Goal: Transaction & Acquisition: Purchase product/service

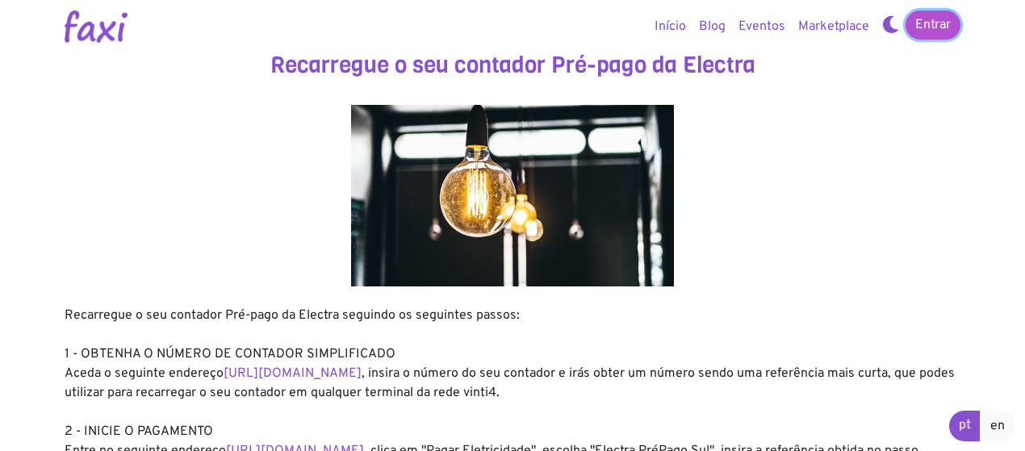
click at [941, 22] on link "Entrar" at bounding box center [932, 24] width 55 height 29
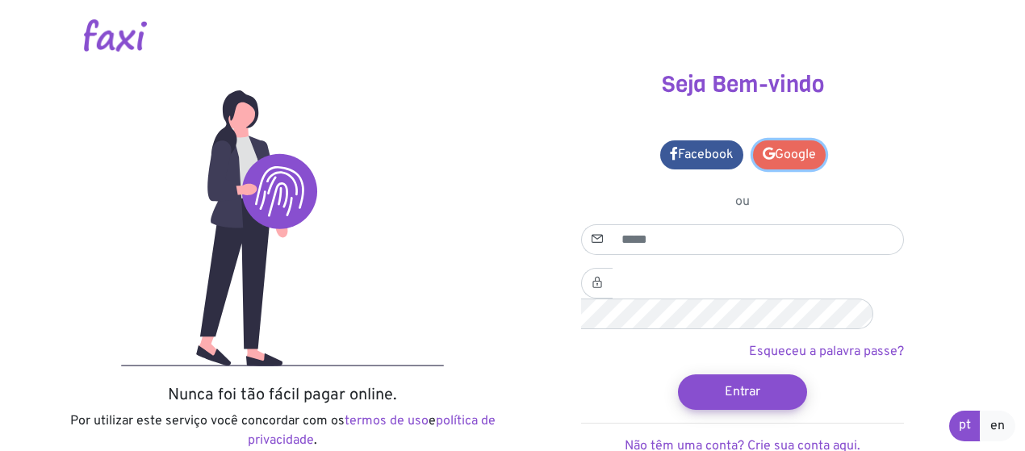
click at [787, 151] on link "Google" at bounding box center [789, 154] width 73 height 29
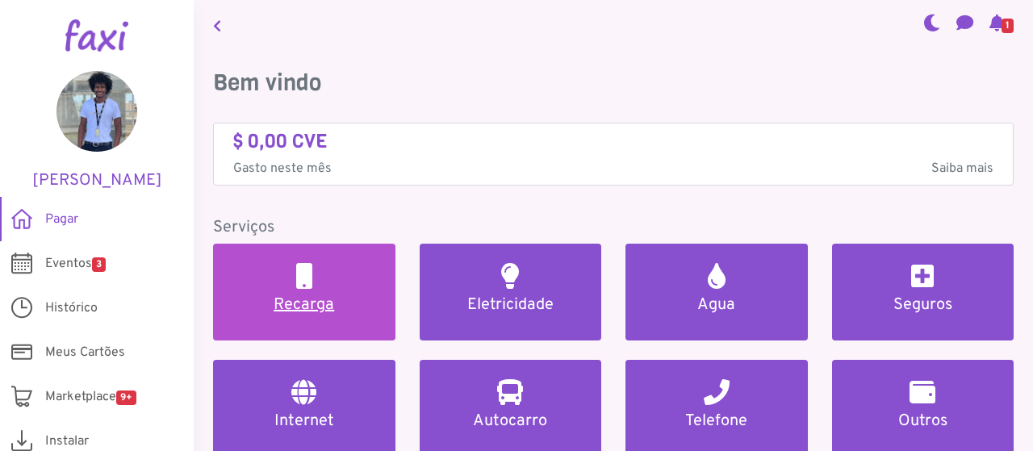
click at [315, 308] on h5 "Recarga" at bounding box center [304, 304] width 144 height 19
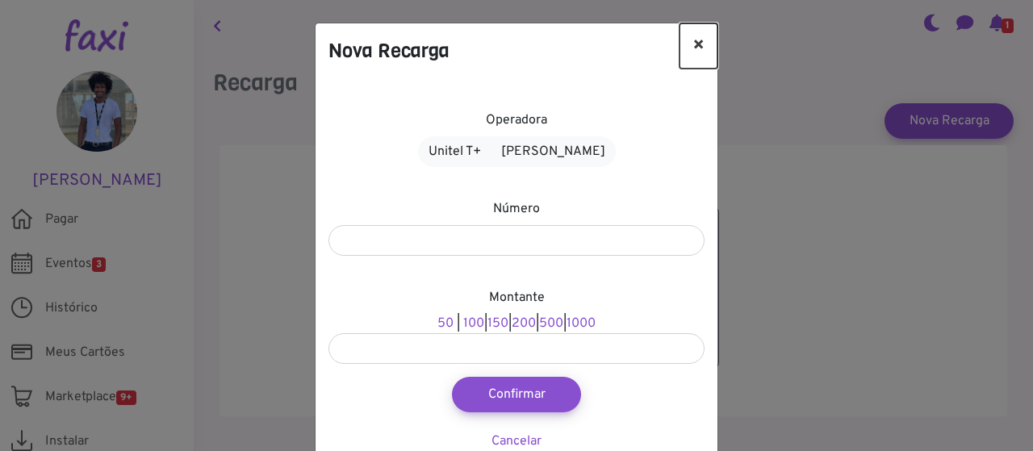
click at [702, 41] on button "×" at bounding box center [698, 45] width 38 height 45
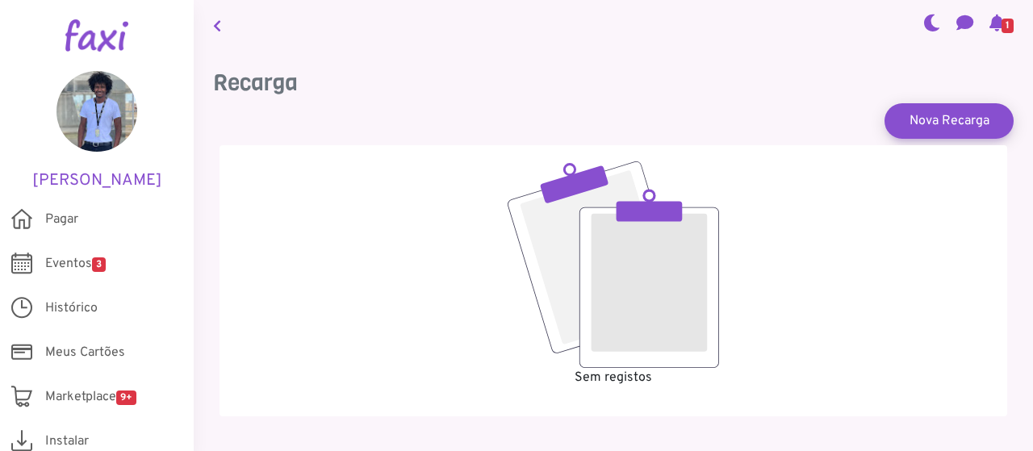
click at [219, 32] on link at bounding box center [217, 24] width 21 height 37
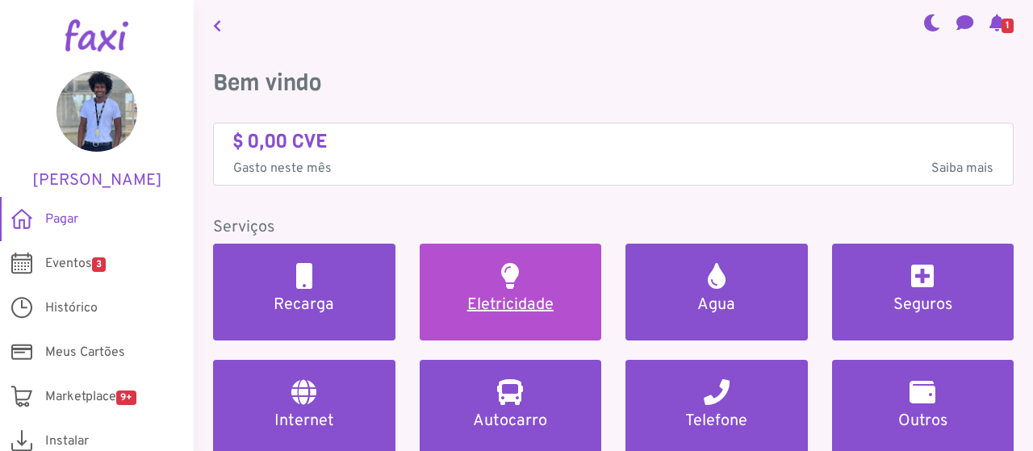
click at [555, 282] on link "Eletricidade" at bounding box center [511, 292] width 182 height 97
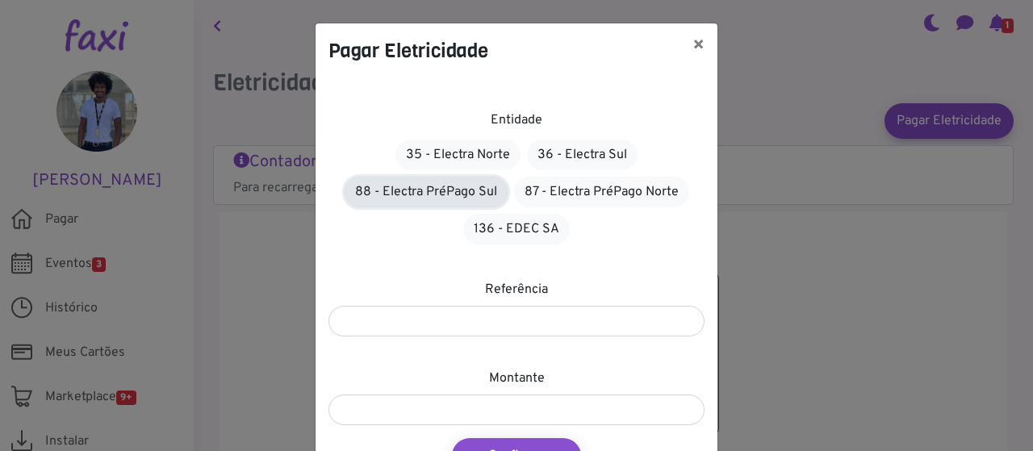
click at [432, 188] on link "88 - Electra PréPago Sul" at bounding box center [425, 192] width 163 height 31
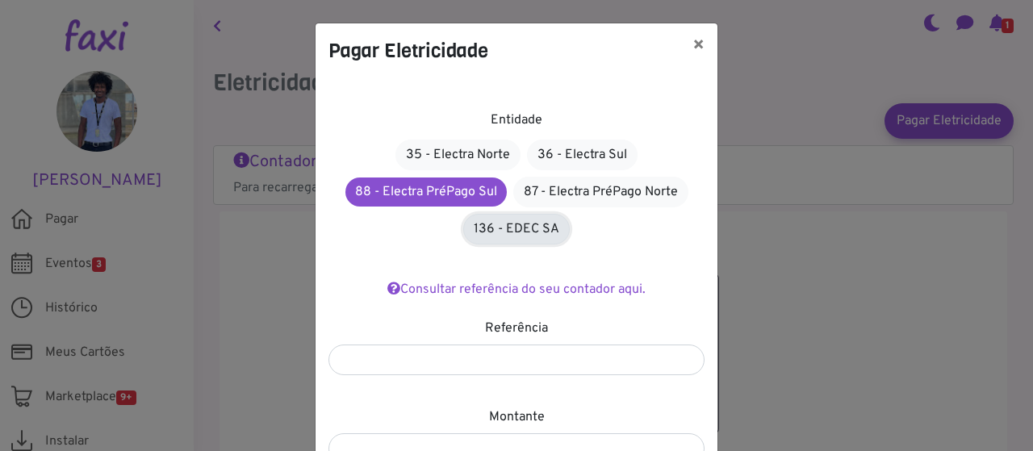
click at [503, 226] on link "136 - EDEC SA" at bounding box center [516, 229] width 106 height 31
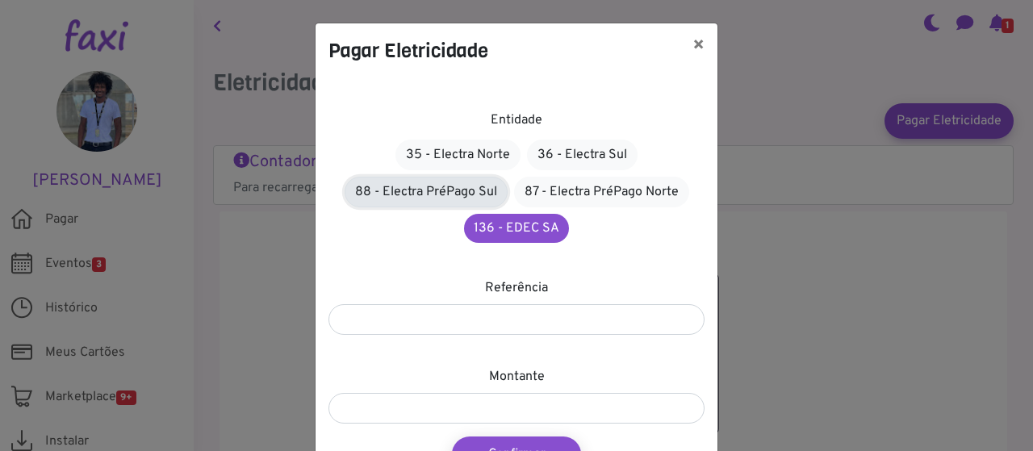
click at [448, 188] on link "88 - Electra PréPago Sul" at bounding box center [425, 192] width 163 height 31
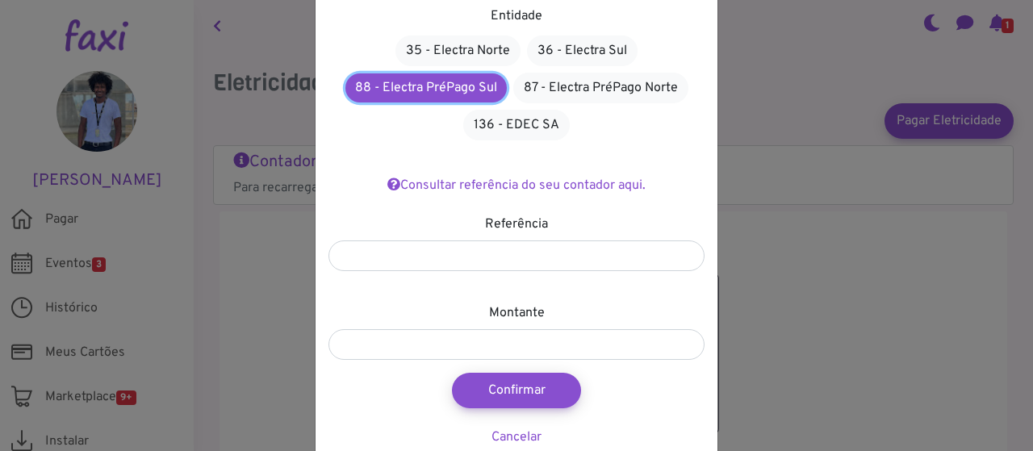
scroll to position [121, 0]
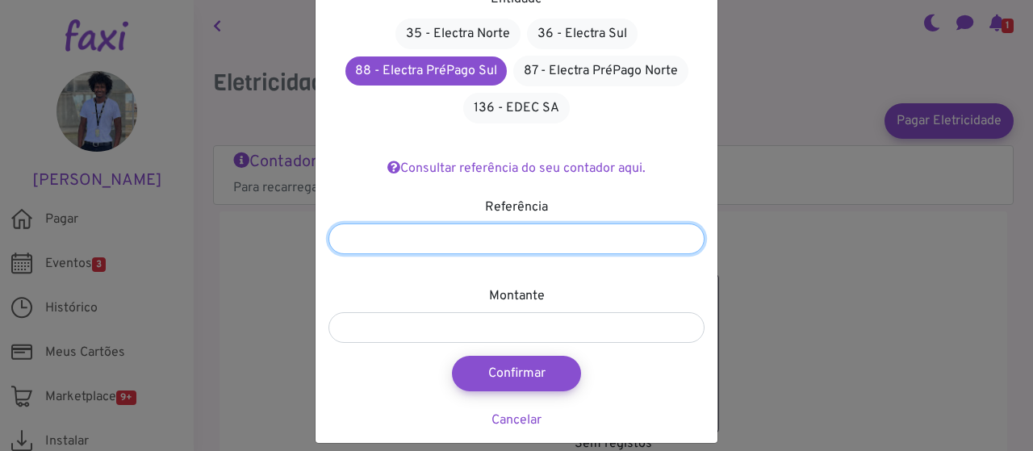
click at [472, 230] on input "number" at bounding box center [516, 238] width 376 height 31
type input "*******"
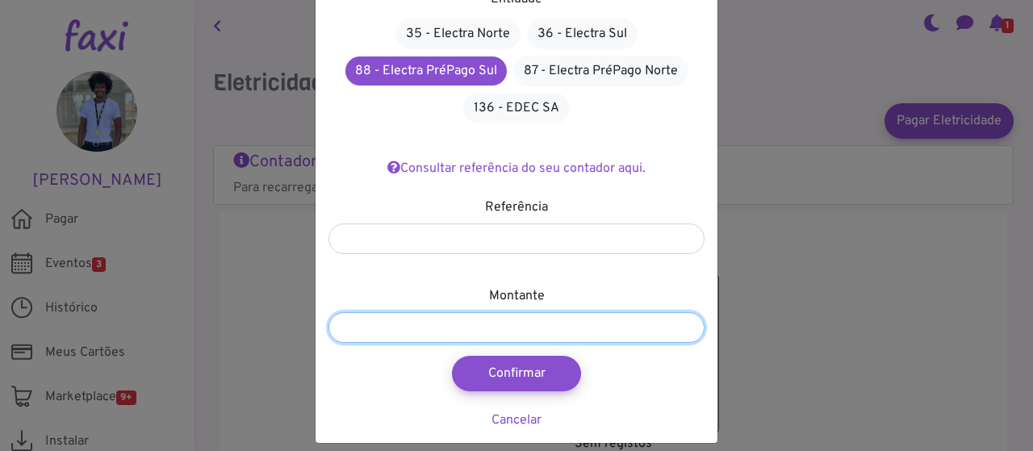
click at [506, 333] on input "number" at bounding box center [516, 327] width 376 height 31
type input "****"
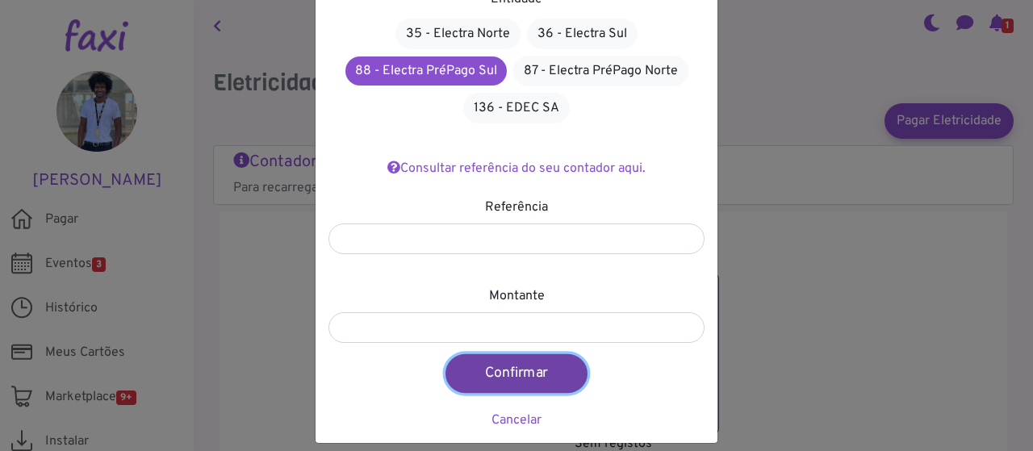
click at [537, 381] on button "Confirmar" at bounding box center [516, 373] width 142 height 39
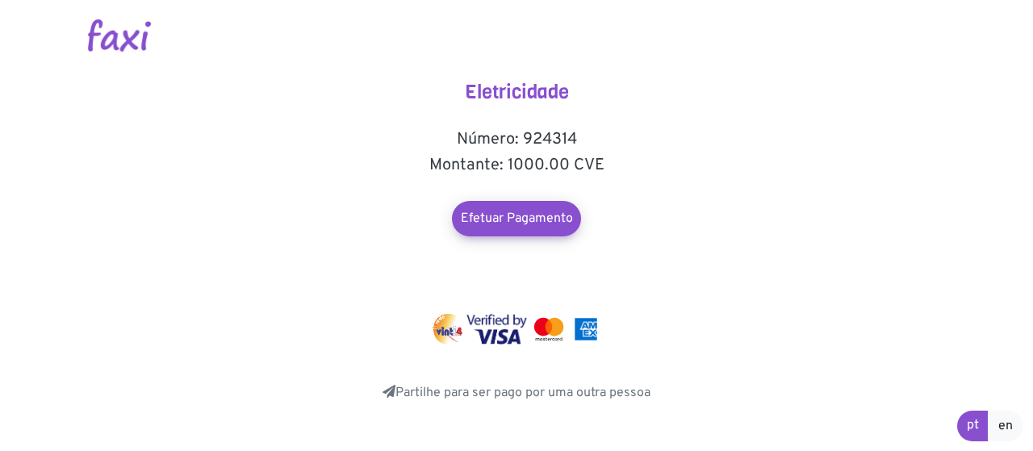
click at [537, 381] on div "Eletricidade Número: 924314 Montante: 1000.00 CVE Efetuar Pagamento Partilhe pa…" at bounding box center [516, 242] width 323 height 322
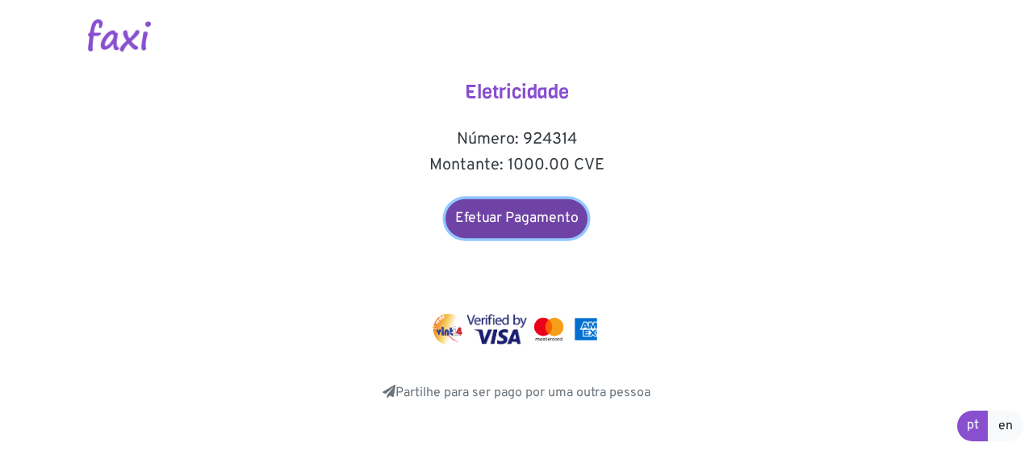
click at [510, 225] on link "Efetuar Pagamento" at bounding box center [516, 218] width 142 height 39
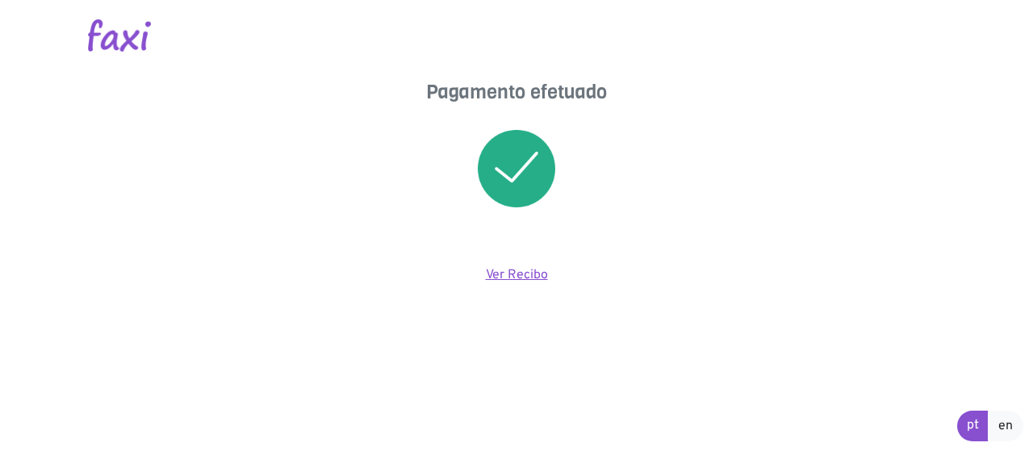
click at [511, 278] on link "Ver Recibo" at bounding box center [517, 275] width 62 height 16
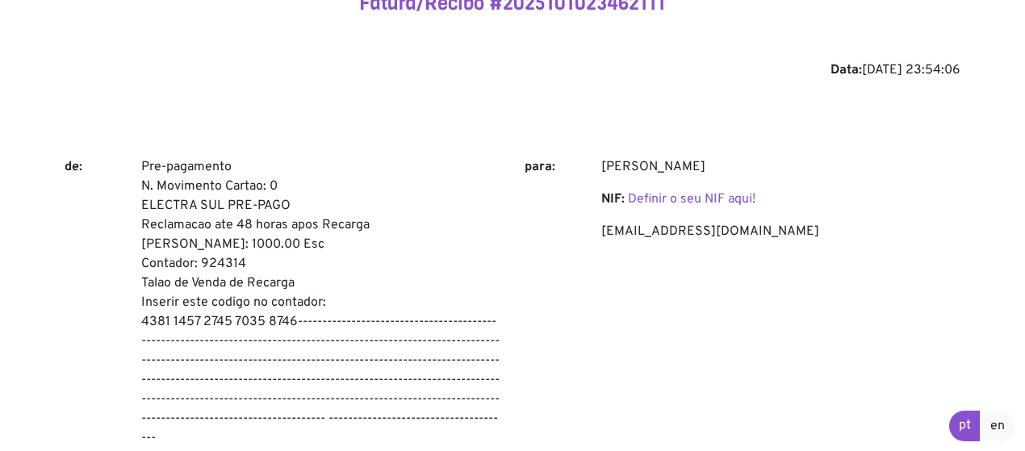
scroll to position [90, 0]
